Goal: Task Accomplishment & Management: Use online tool/utility

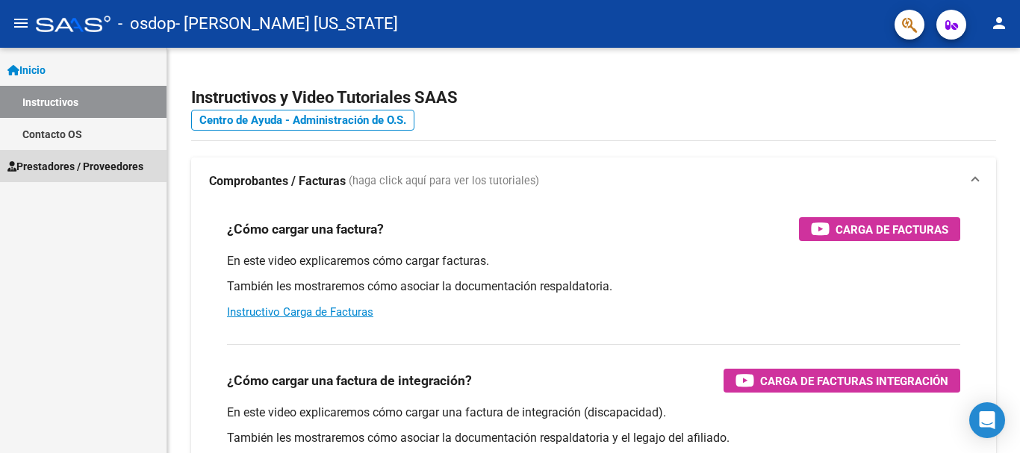
click at [140, 168] on span "Prestadores / Proveedores" at bounding box center [75, 166] width 136 height 16
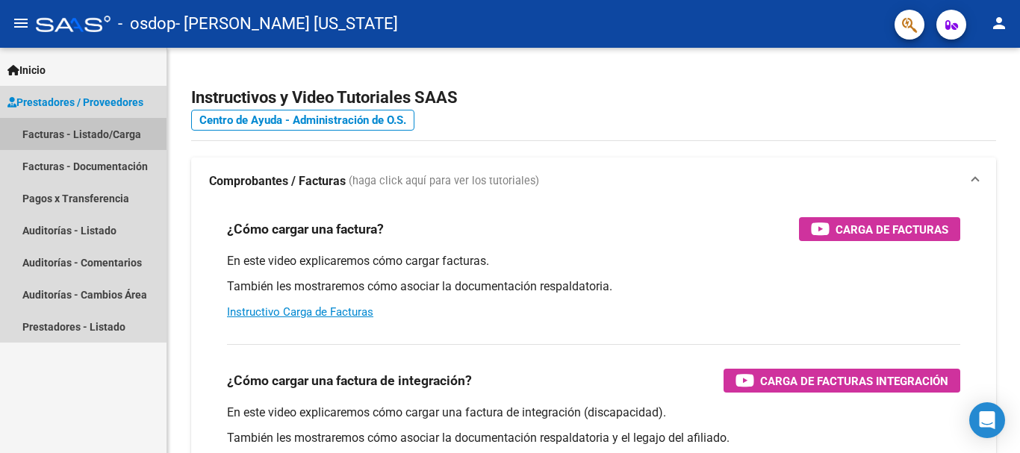
click at [134, 136] on link "Facturas - Listado/Carga" at bounding box center [83, 134] width 166 height 32
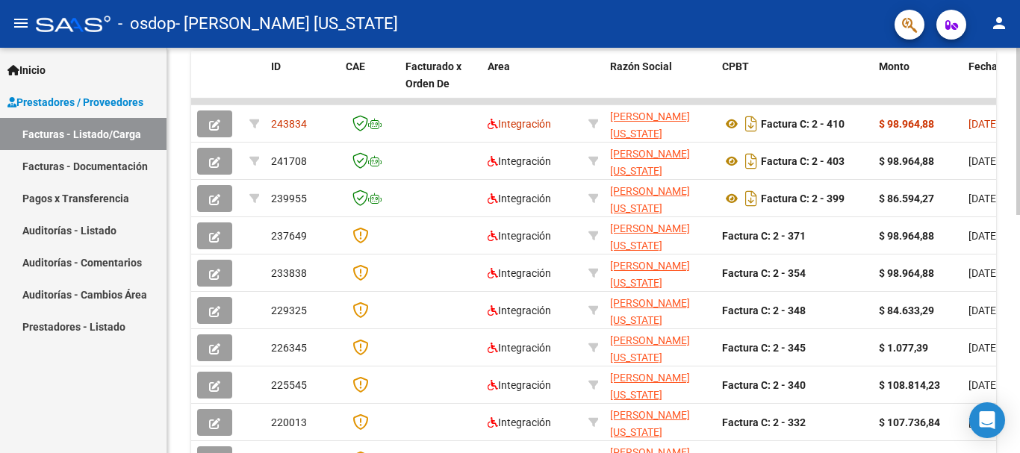
scroll to position [428, 0]
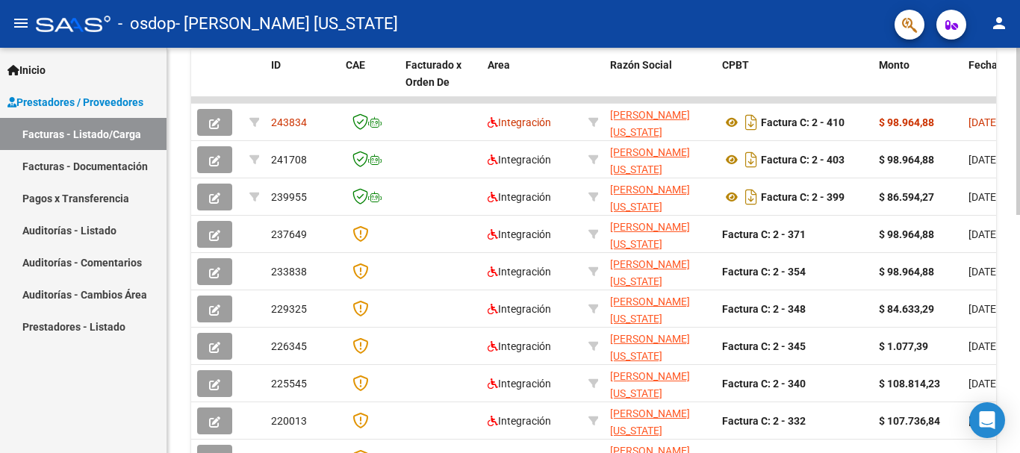
click at [1019, 285] on div at bounding box center [1018, 321] width 4 height 167
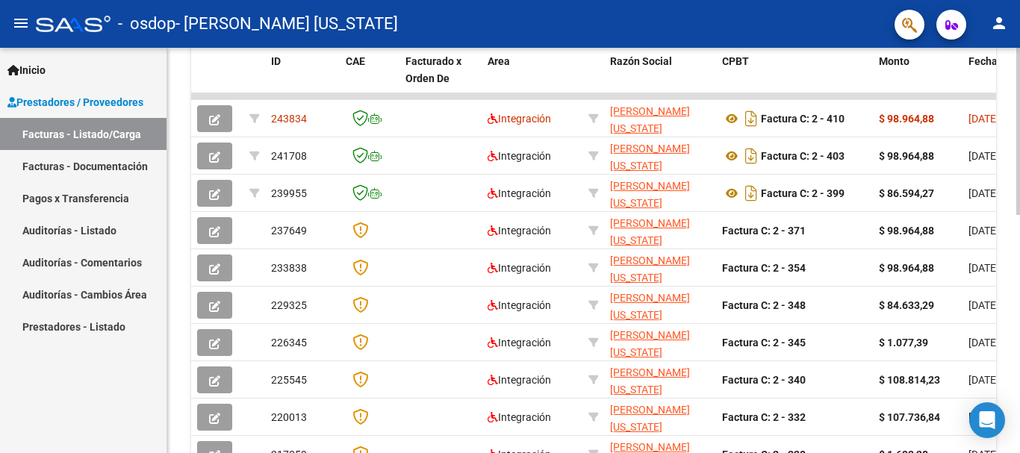
click at [1019, 249] on div at bounding box center [1018, 323] width 4 height 167
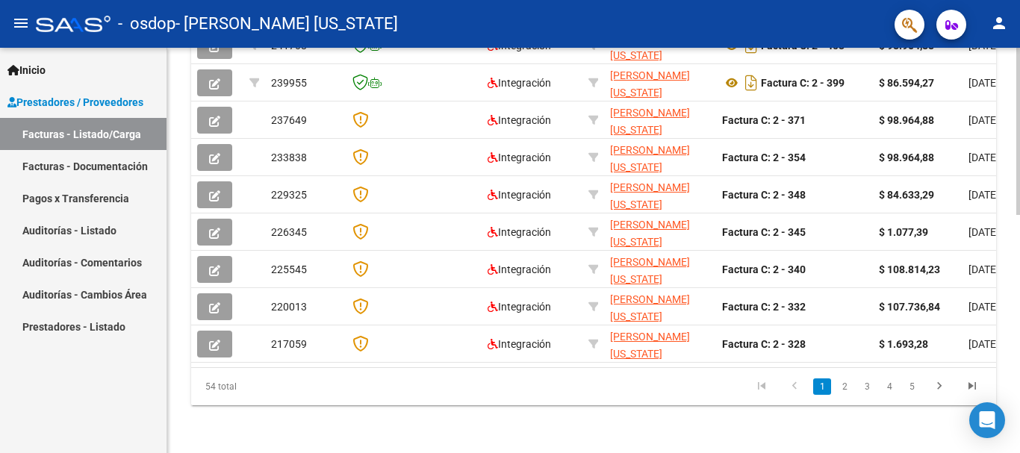
click at [1019, 408] on div at bounding box center [1018, 369] width 4 height 167
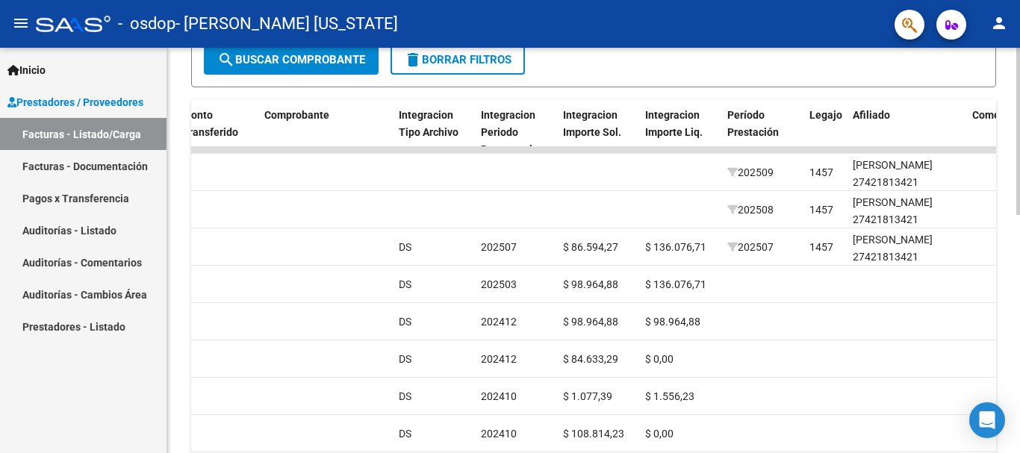
scroll to position [407, 0]
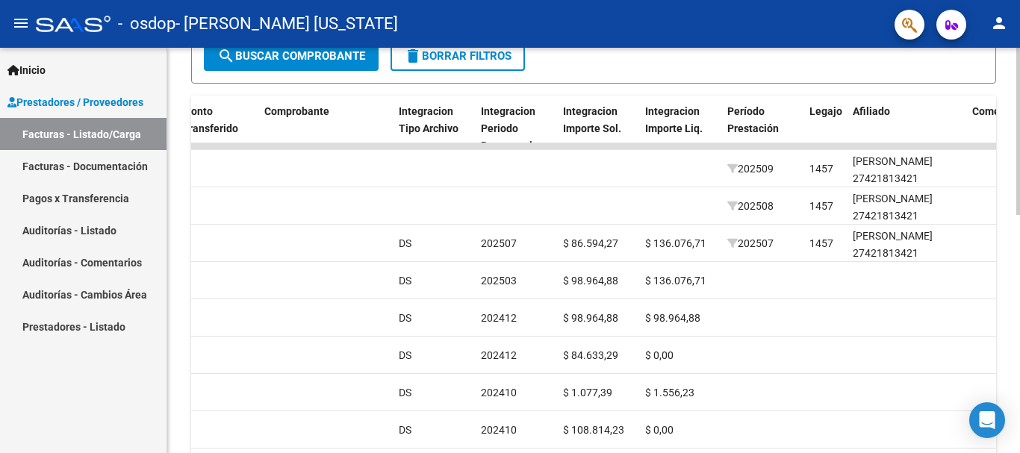
click at [1018, 243] on div at bounding box center [1018, 302] width 4 height 167
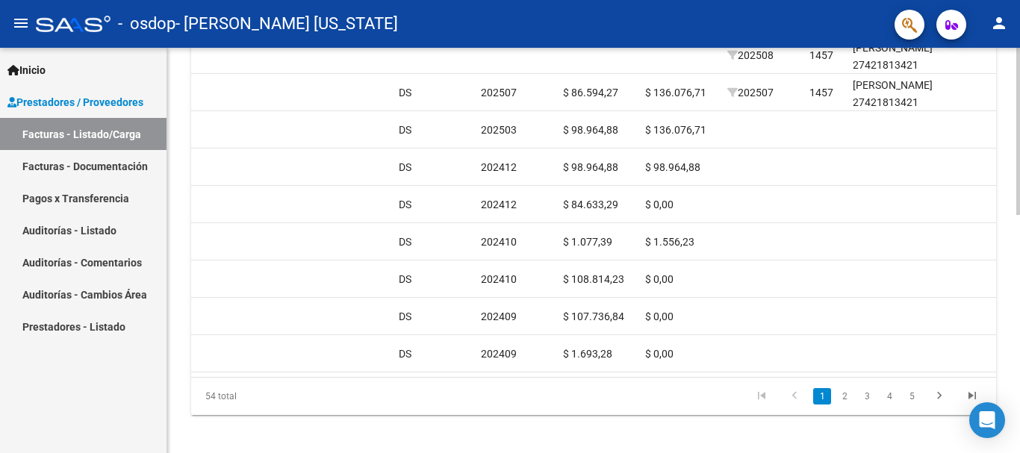
scroll to position [559, 0]
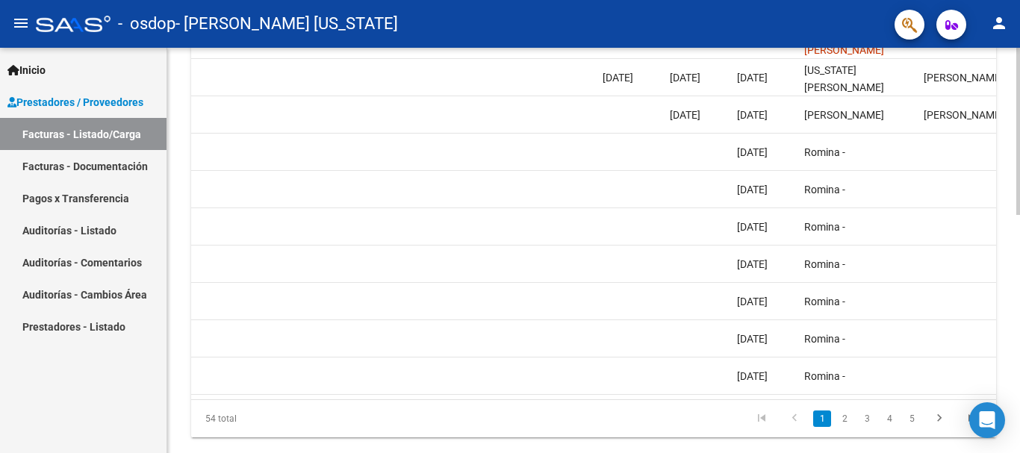
scroll to position [545, 0]
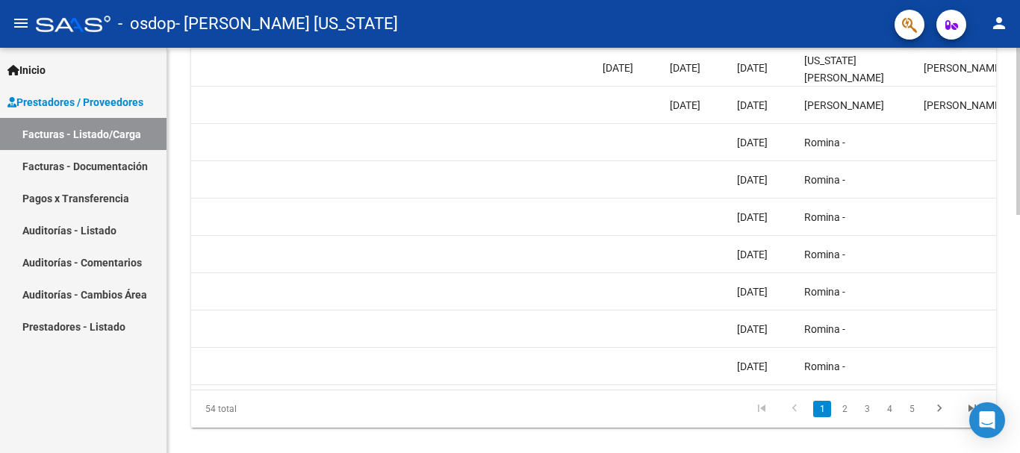
click at [1017, 280] on div at bounding box center [1018, 360] width 4 height 167
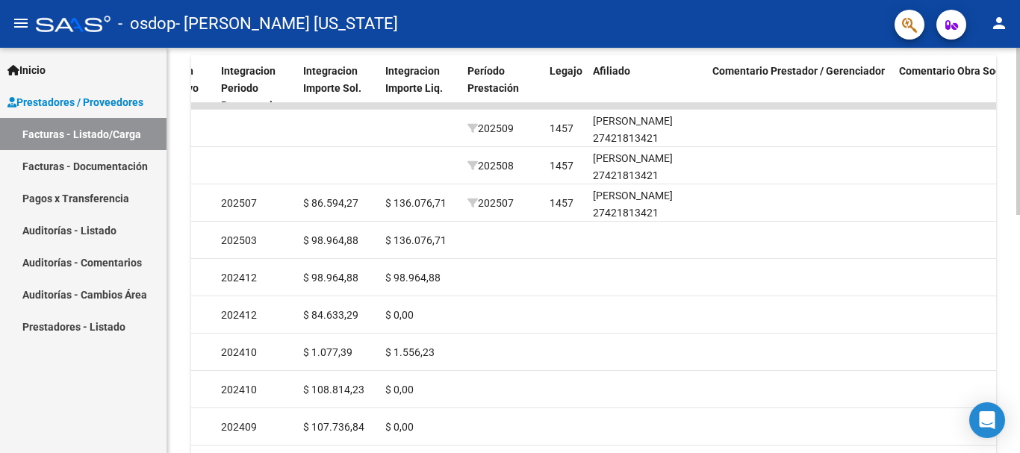
scroll to position [452, 0]
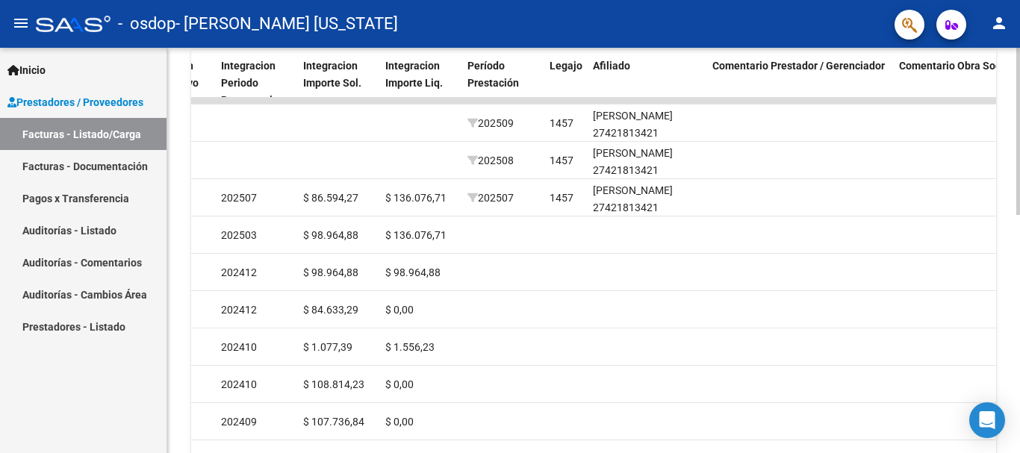
click at [1019, 266] on div at bounding box center [1018, 321] width 4 height 167
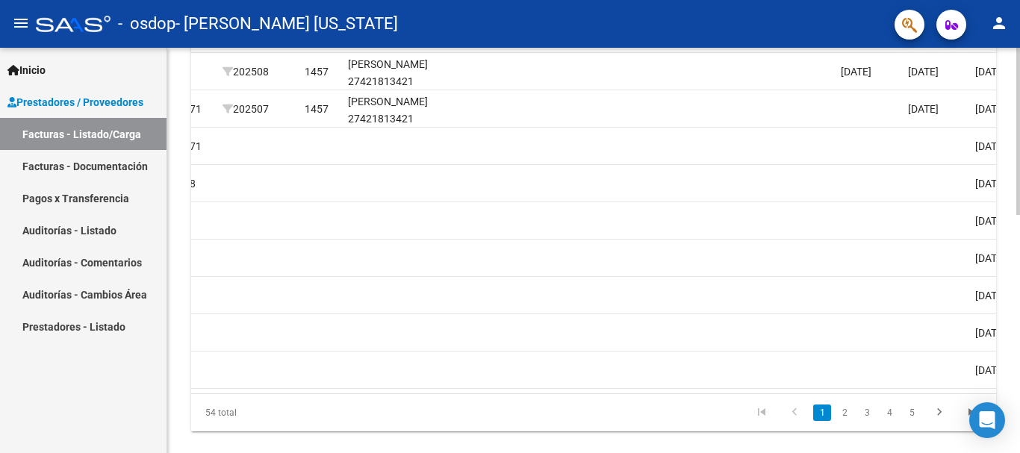
scroll to position [568, 0]
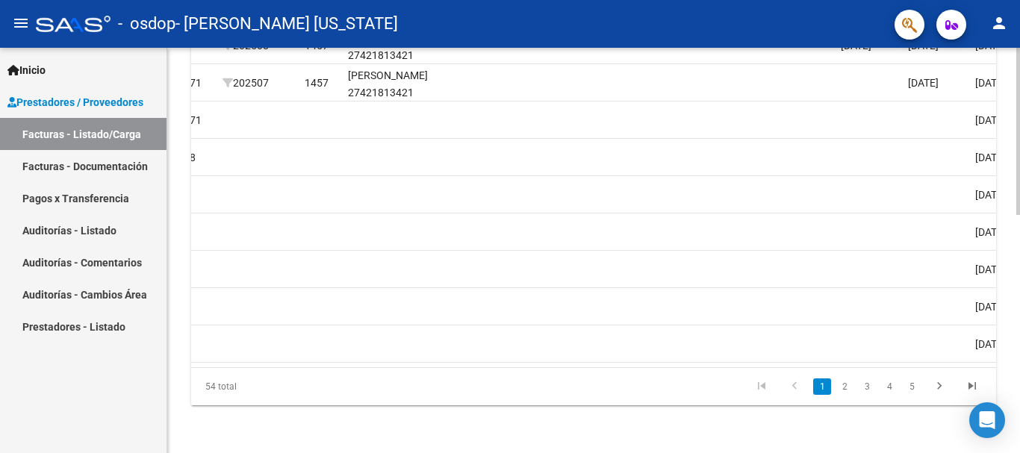
click at [1017, 340] on div at bounding box center [1018, 369] width 4 height 167
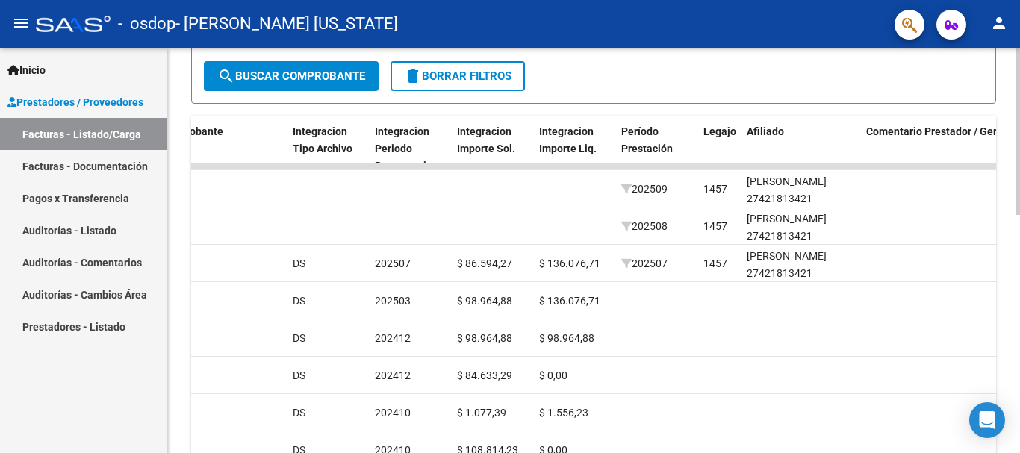
scroll to position [385, 0]
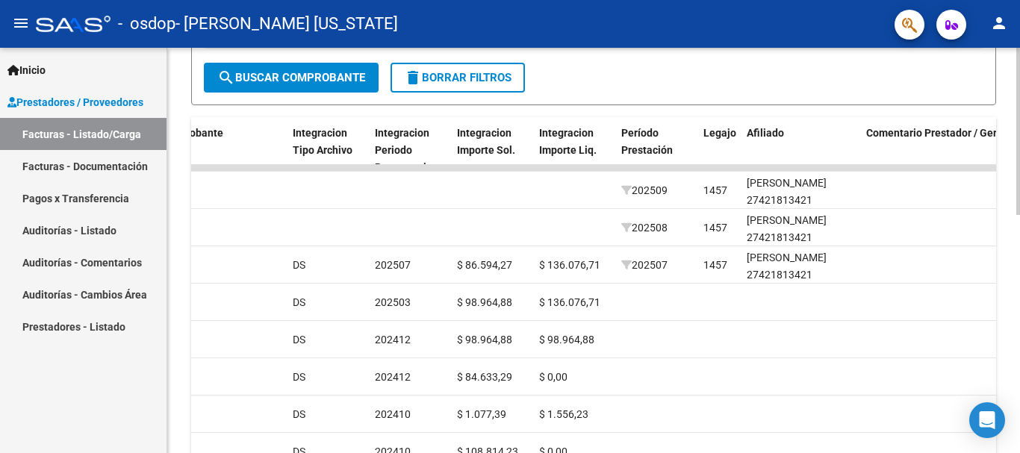
click at [1019, 219] on div at bounding box center [1018, 293] width 4 height 167
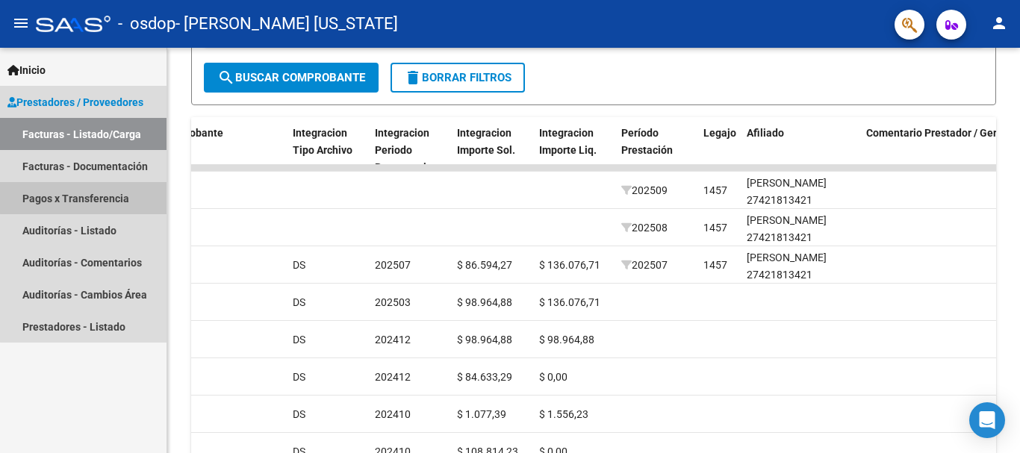
click at [113, 196] on link "Pagos x Transferencia" at bounding box center [83, 198] width 166 height 32
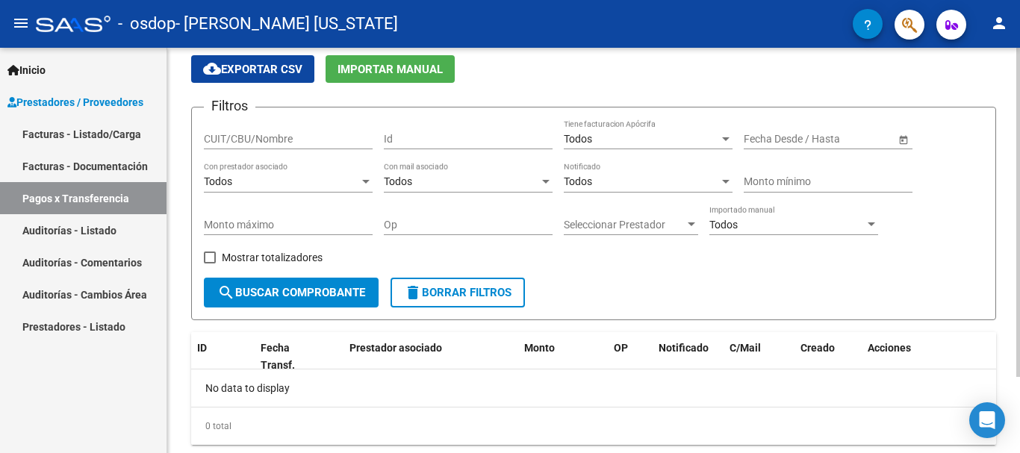
scroll to position [94, 0]
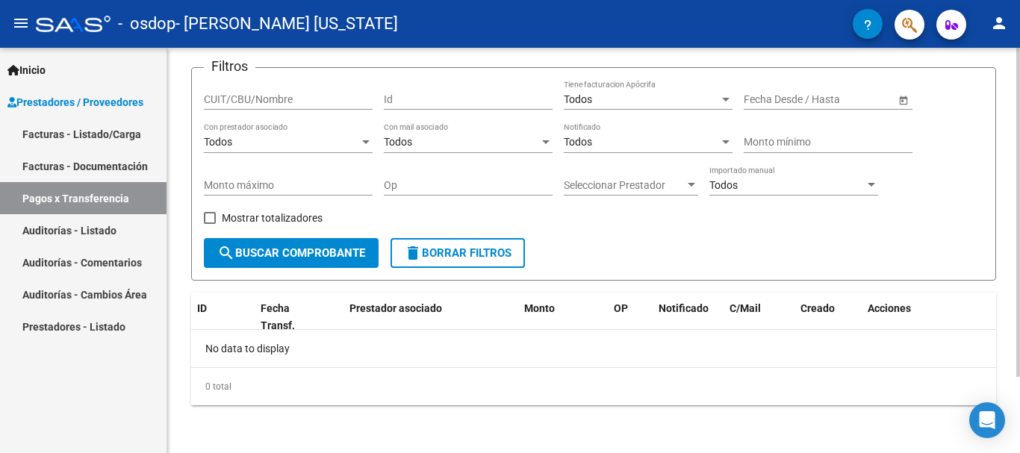
click at [1019, 284] on div at bounding box center [1018, 288] width 4 height 329
click at [122, 135] on link "Facturas - Listado/Carga" at bounding box center [83, 134] width 166 height 32
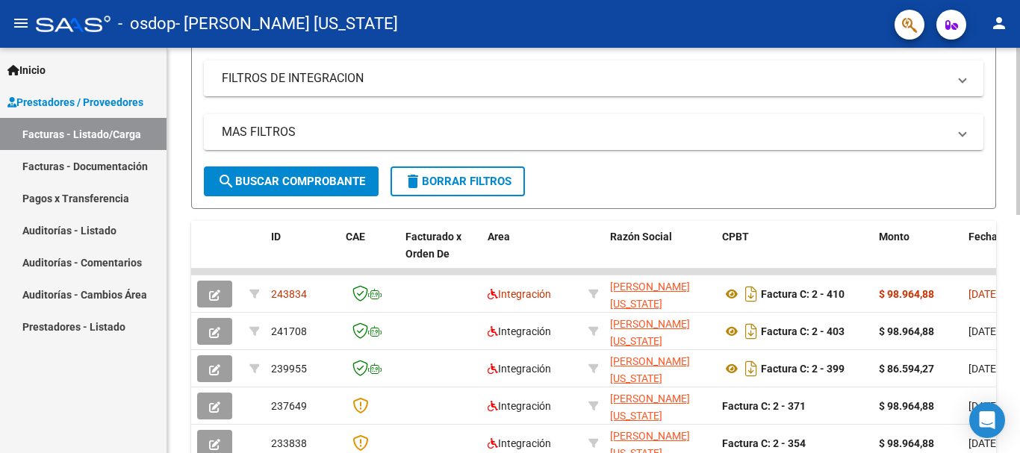
scroll to position [283, 0]
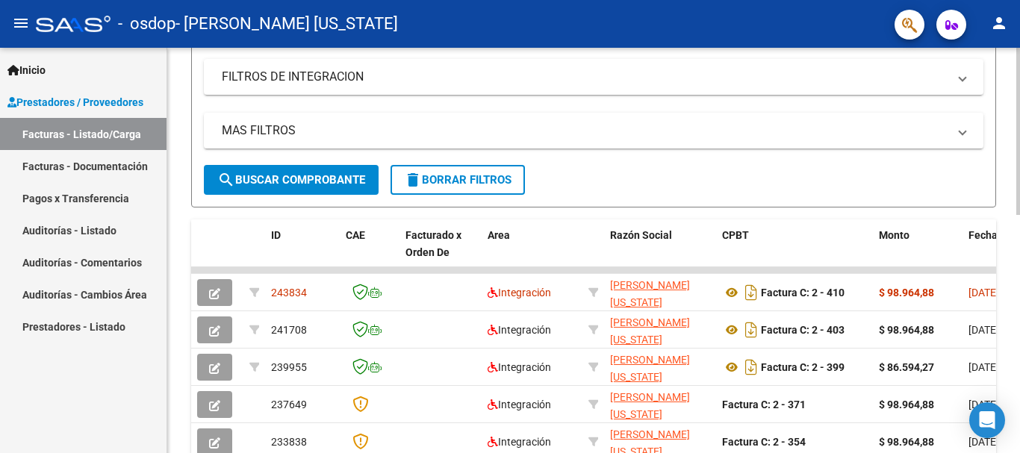
click at [1008, 314] on div "Video tutorial PRESTADORES -> Listado de CPBTs Emitidos por Prestadores / Prove…" at bounding box center [595, 251] width 856 height 973
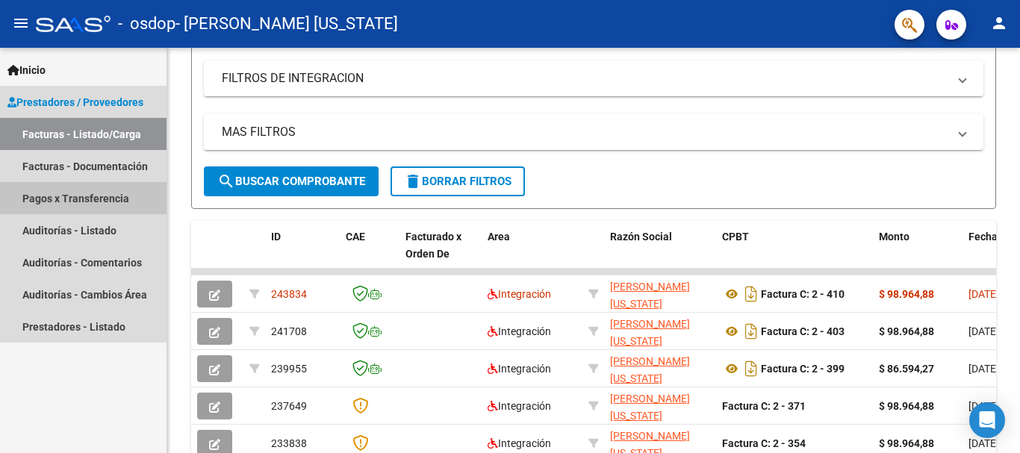
click at [97, 198] on link "Pagos x Transferencia" at bounding box center [83, 198] width 166 height 32
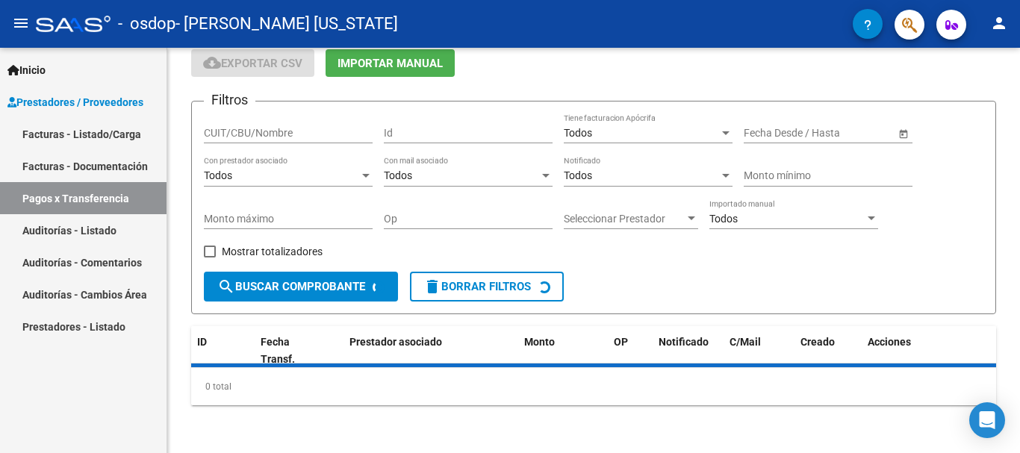
scroll to position [94, 0]
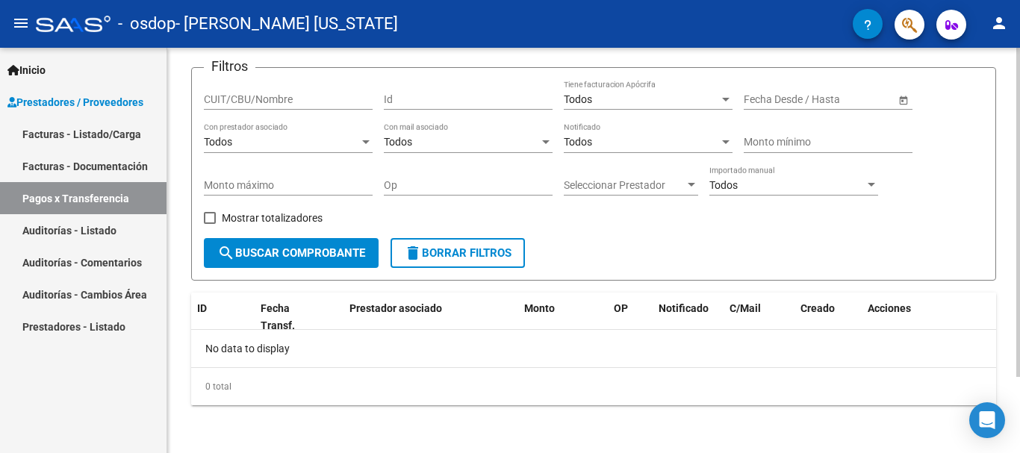
click at [289, 352] on div "No data to display" at bounding box center [593, 348] width 805 height 37
click at [307, 384] on div "0 total" at bounding box center [593, 386] width 805 height 37
click at [320, 248] on span "search Buscar Comprobante" at bounding box center [291, 252] width 148 height 13
click at [328, 145] on div "Todos" at bounding box center [281, 142] width 155 height 13
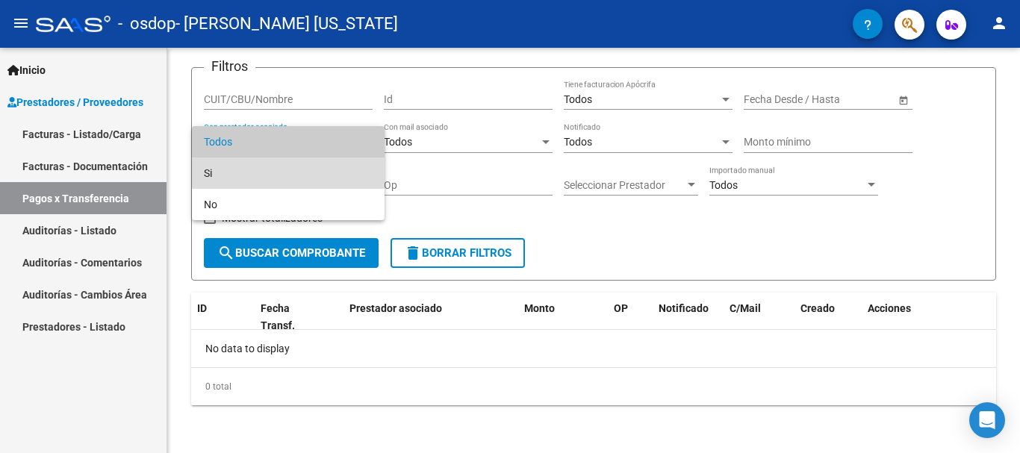
click at [325, 173] on span "Si" at bounding box center [288, 173] width 169 height 31
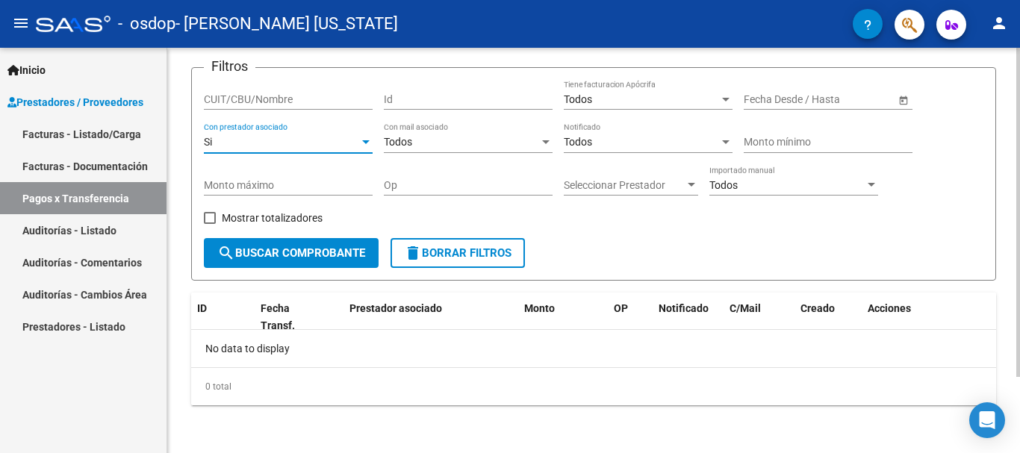
click at [506, 143] on div "Todos" at bounding box center [461, 142] width 155 height 13
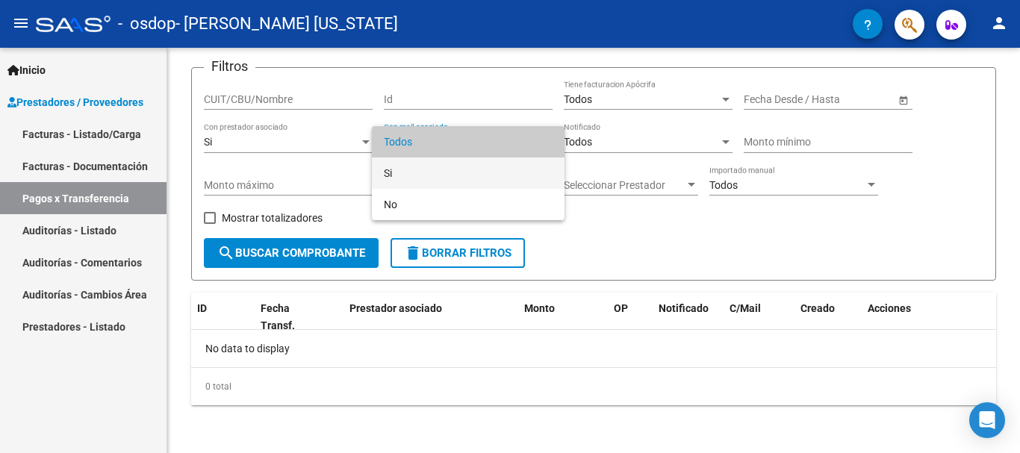
click at [498, 180] on span "Si" at bounding box center [468, 173] width 169 height 31
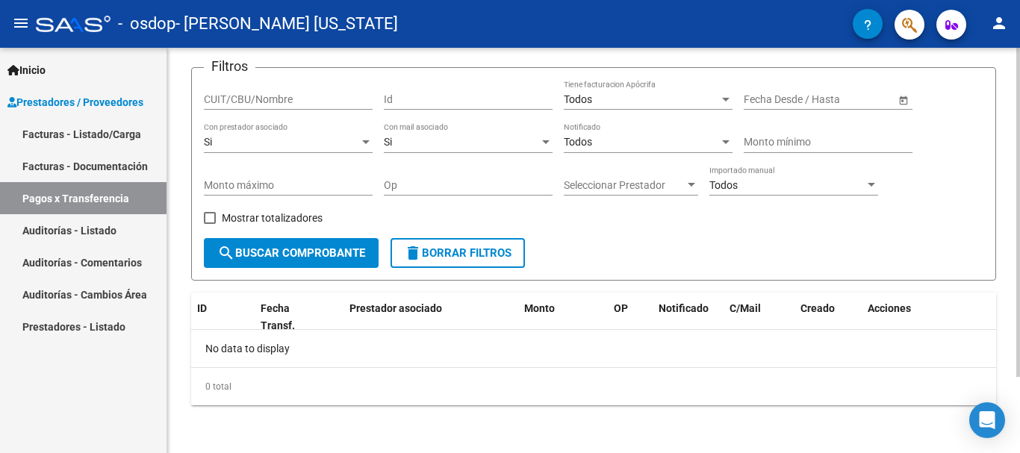
click at [902, 100] on span "Open calendar" at bounding box center [903, 100] width 36 height 36
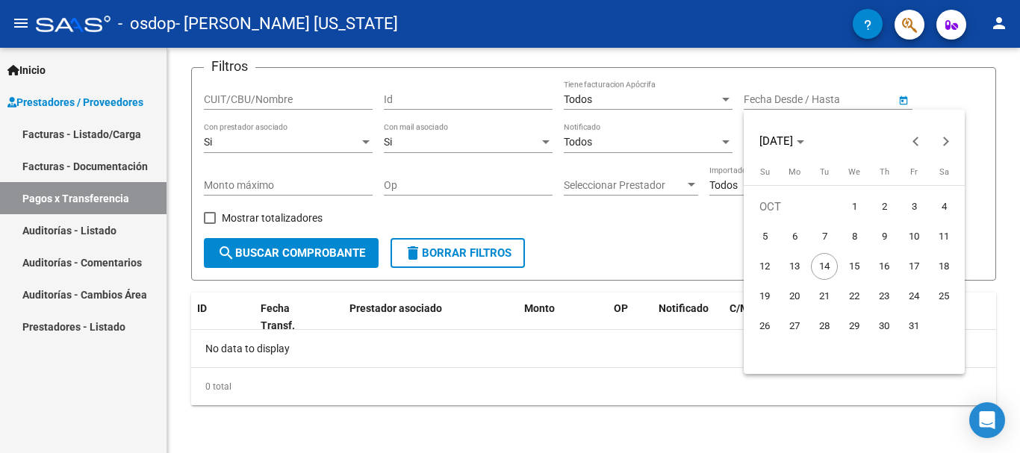
click at [691, 146] on div at bounding box center [510, 226] width 1020 height 453
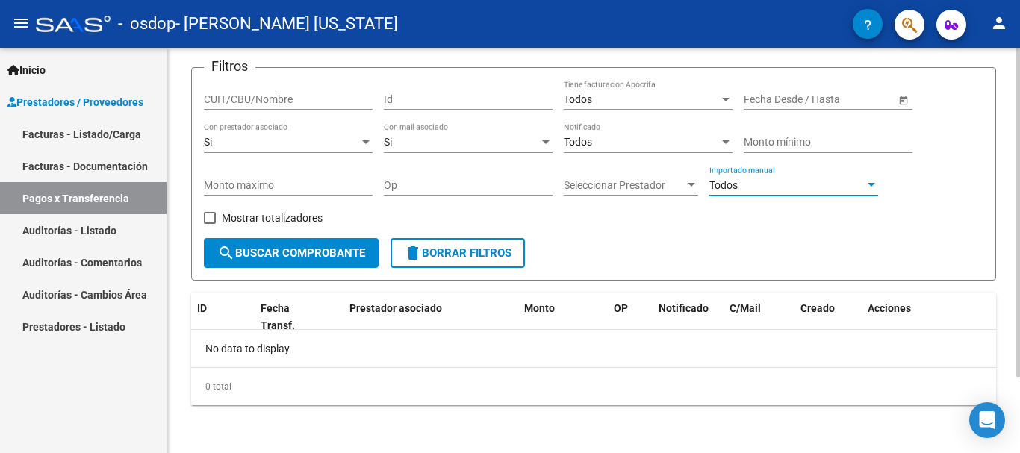
click at [765, 184] on div "Todos" at bounding box center [786, 185] width 155 height 13
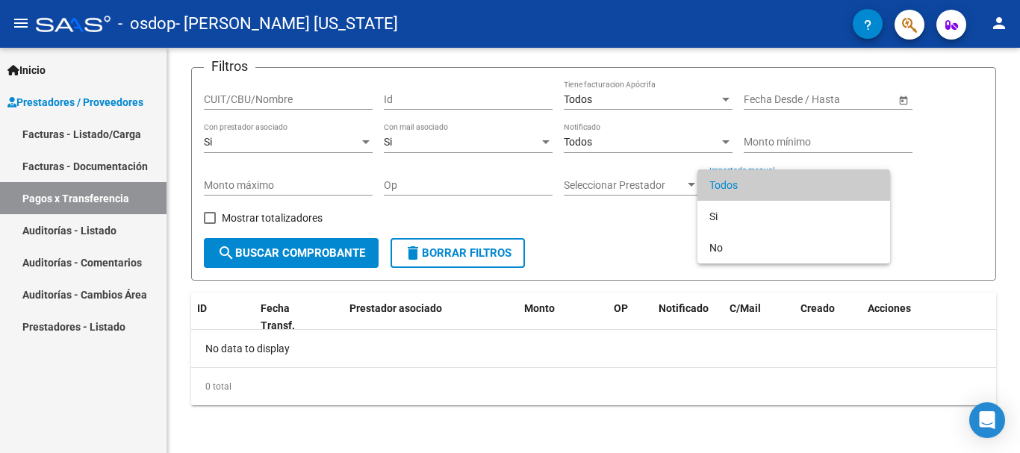
click at [983, 164] on div at bounding box center [510, 226] width 1020 height 453
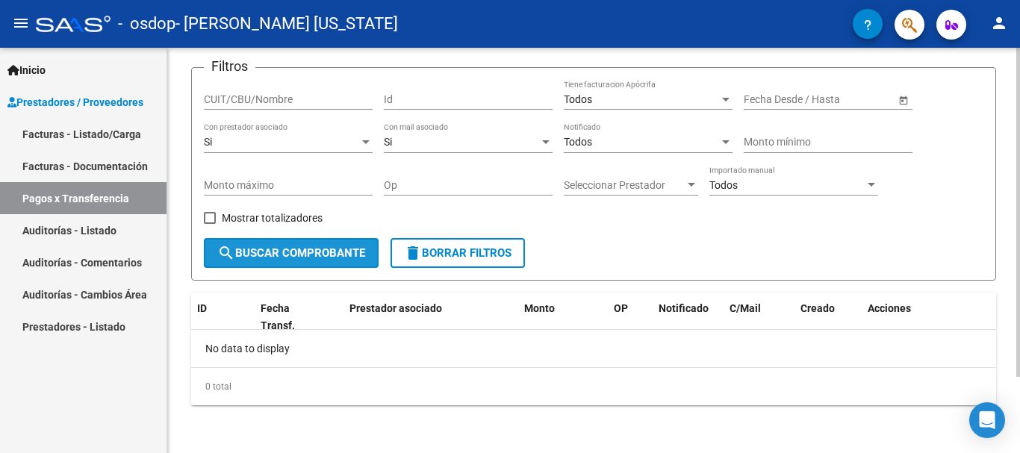
click at [330, 255] on span "search Buscar Comprobante" at bounding box center [291, 252] width 148 height 13
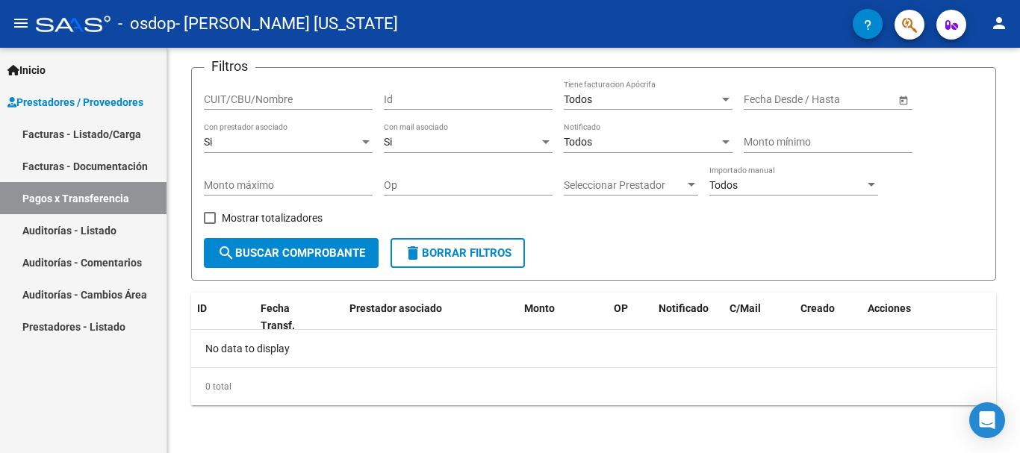
click at [128, 235] on link "Auditorías - Listado" at bounding box center [83, 230] width 166 height 32
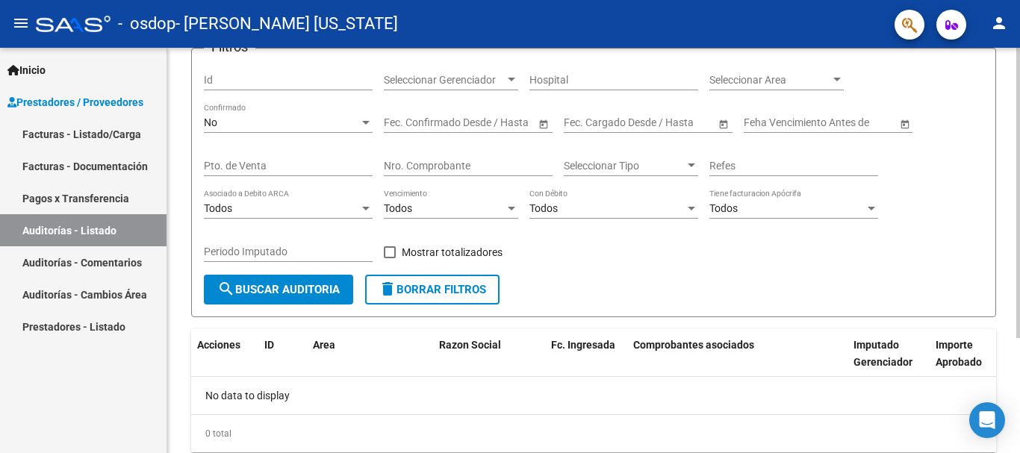
scroll to position [160, 0]
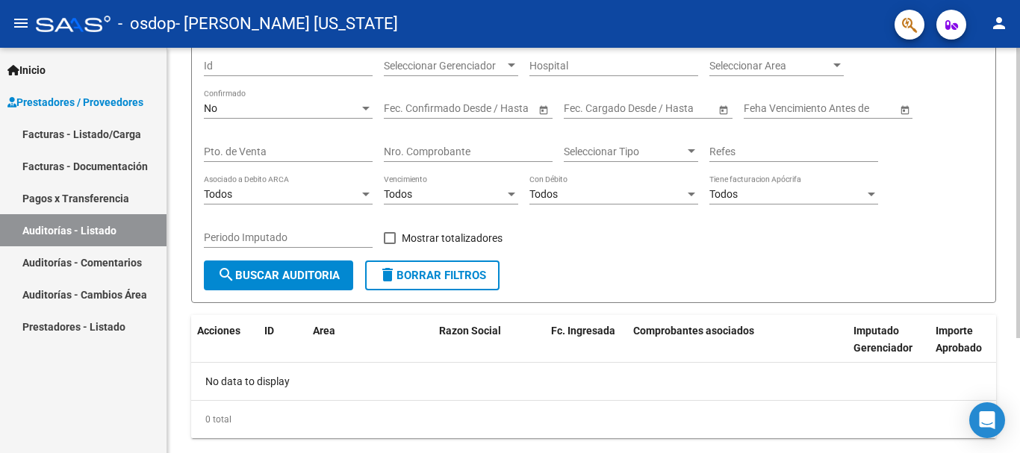
click at [1019, 270] on div at bounding box center [1018, 284] width 4 height 290
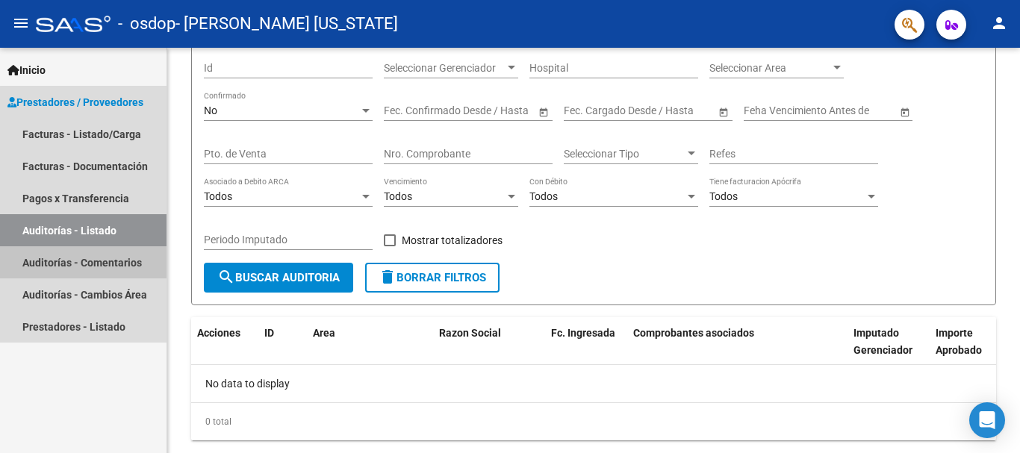
click at [141, 270] on link "Auditorías - Comentarios" at bounding box center [83, 262] width 166 height 32
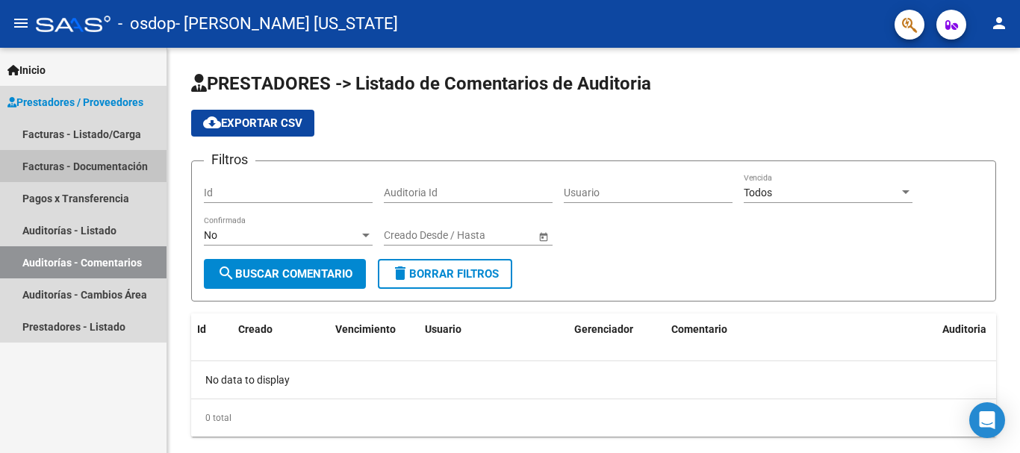
click at [141, 168] on link "Facturas - Documentación" at bounding box center [83, 166] width 166 height 32
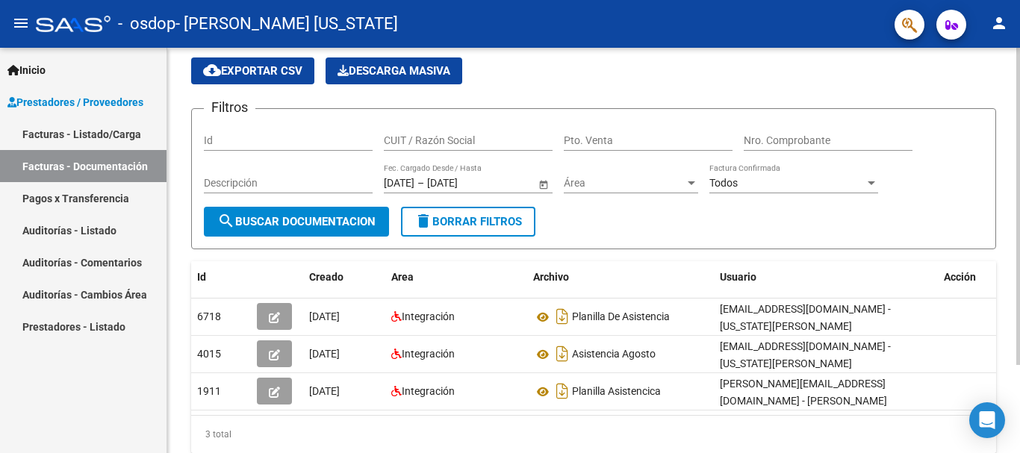
scroll to position [112, 0]
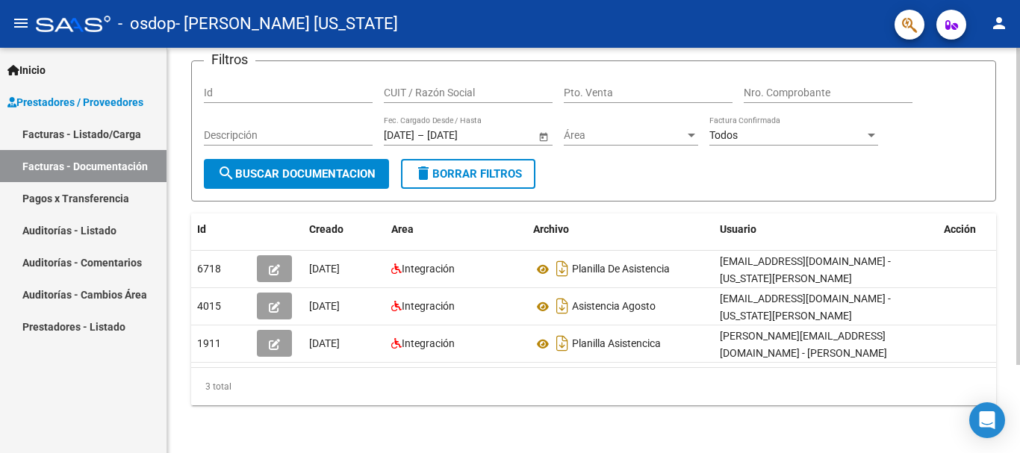
click at [1017, 336] on div at bounding box center [1018, 294] width 4 height 317
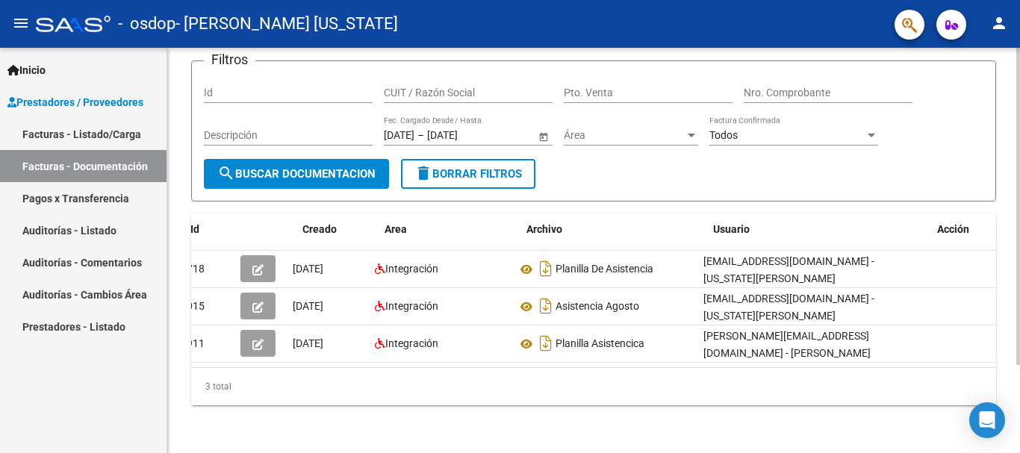
scroll to position [0, 0]
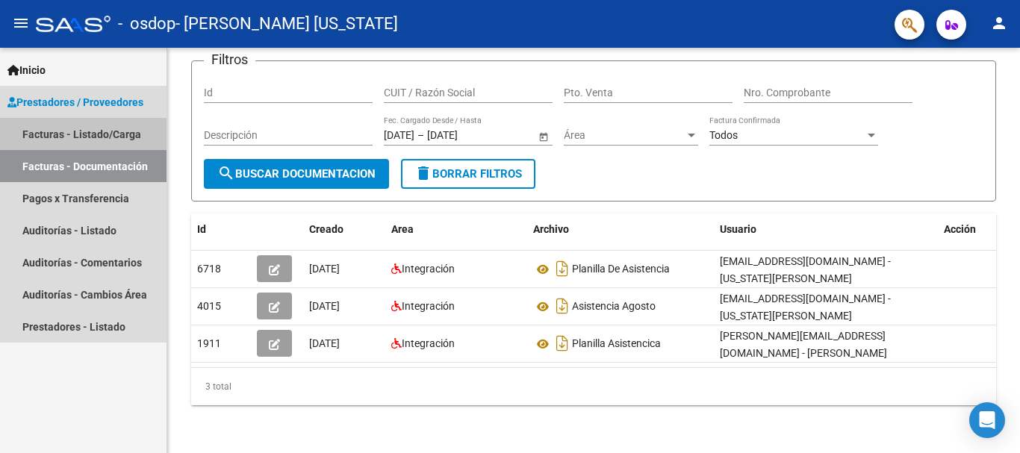
click at [124, 141] on link "Facturas - Listado/Carga" at bounding box center [83, 134] width 166 height 32
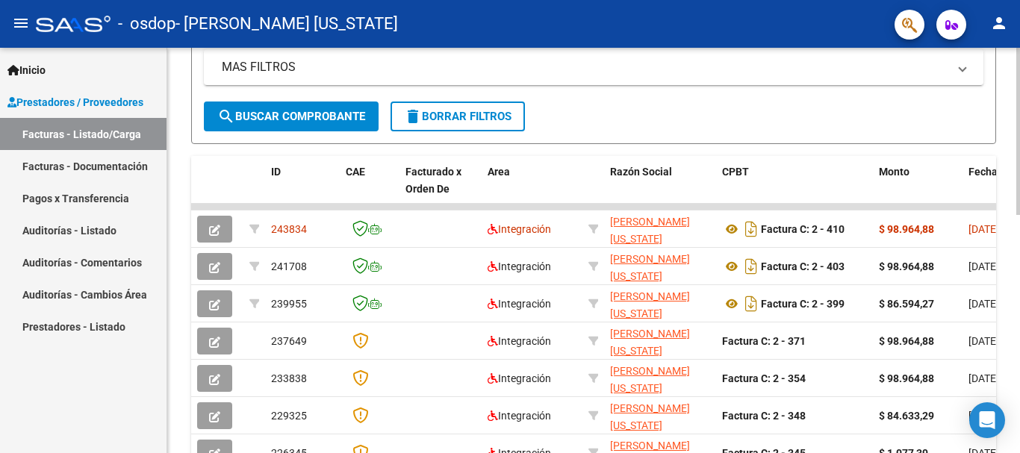
scroll to position [348, 0]
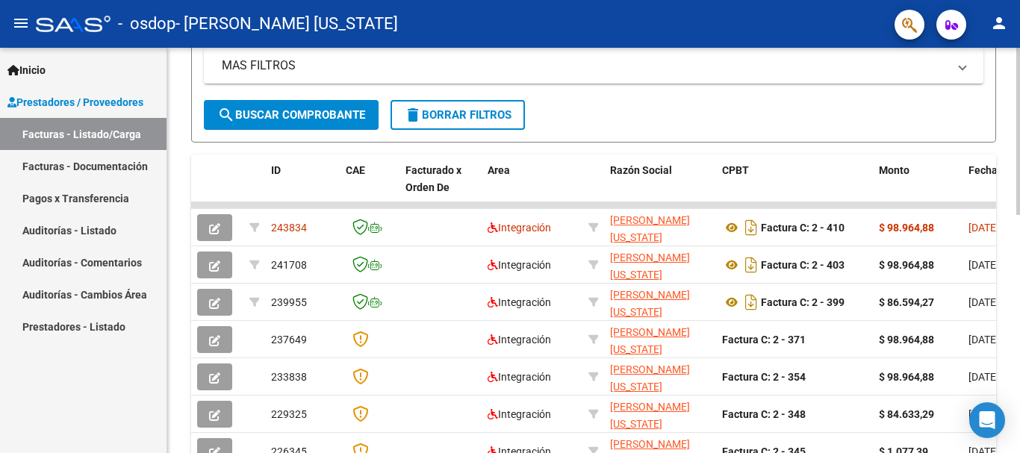
click at [1019, 352] on div at bounding box center [1018, 277] width 4 height 167
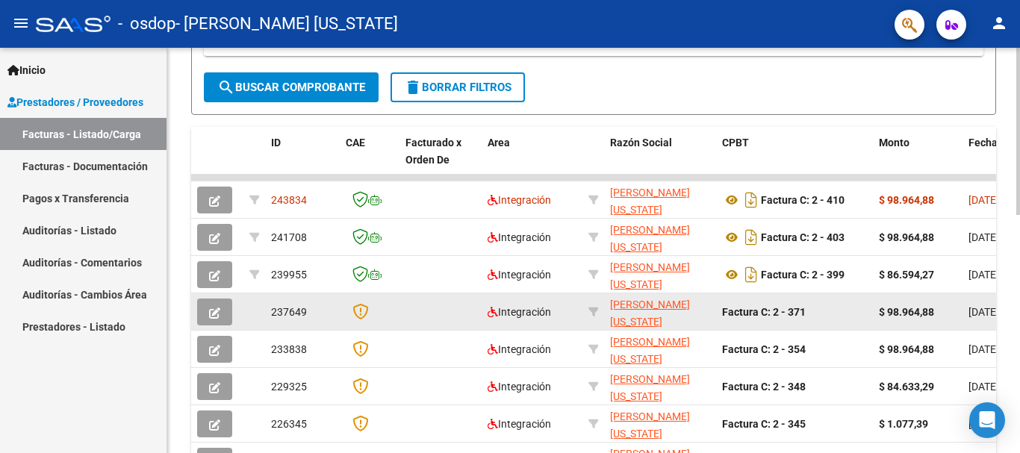
click at [210, 318] on icon "button" at bounding box center [214, 313] width 11 height 11
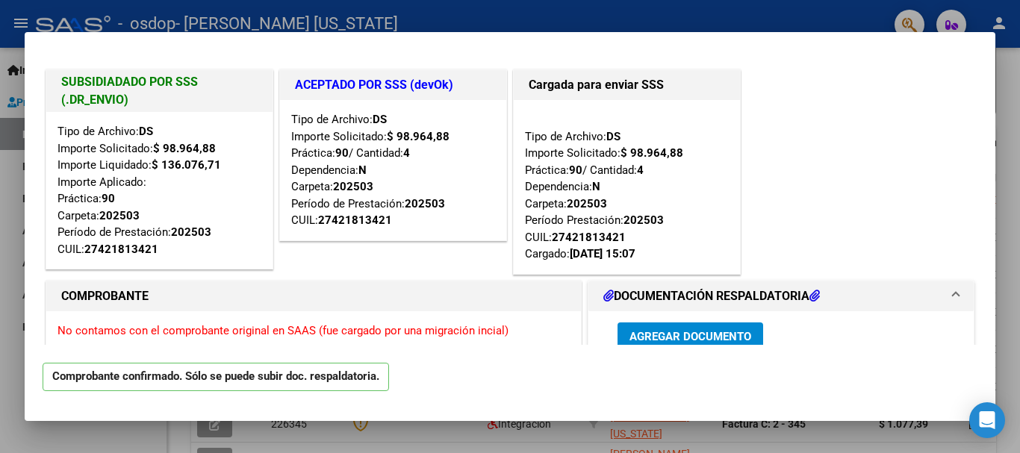
scroll to position [1054, 0]
